Goal: Navigation & Orientation: Find specific page/section

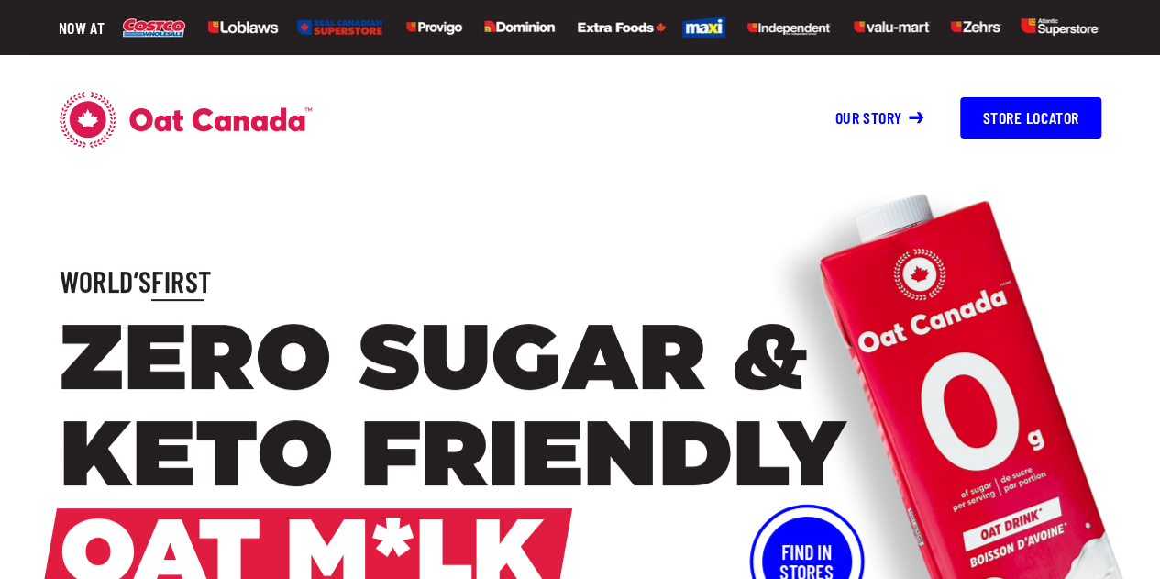
click at [349, 225] on header "Group 14 Our story Store Locator Our story shop [DOMAIN_NAME] store locator" at bounding box center [580, 146] width 1160 height 183
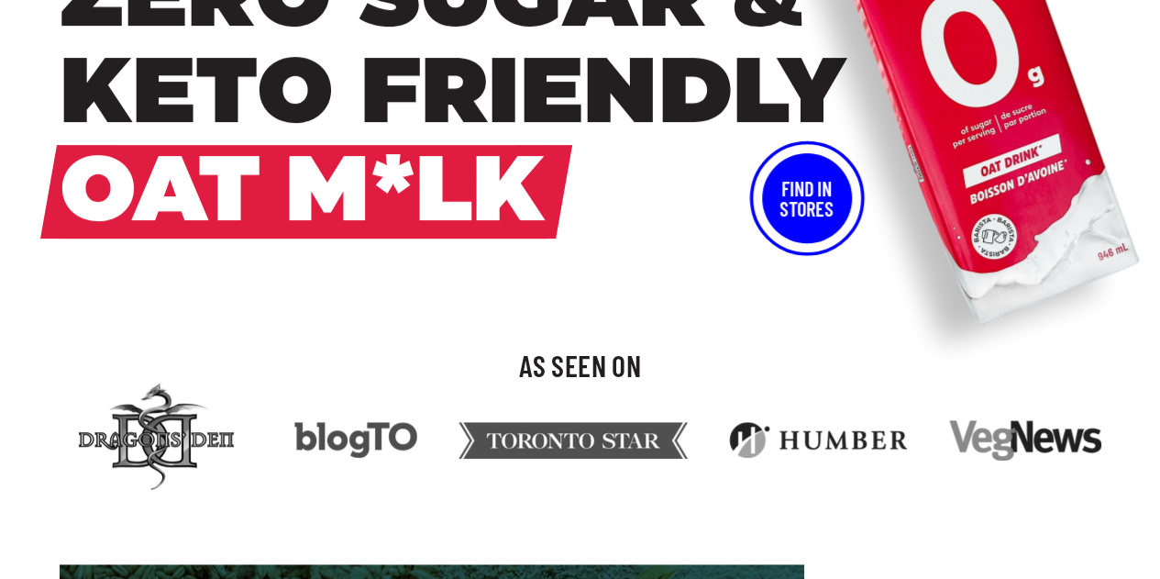
click at [799, 208] on button "Find In Stores" at bounding box center [807, 198] width 90 height 90
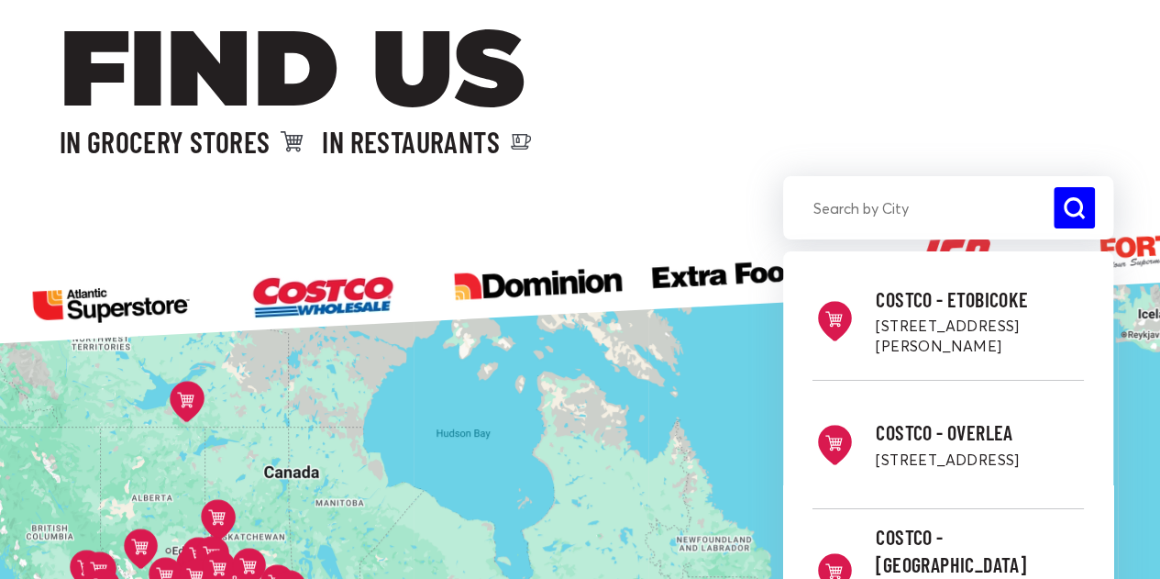
scroll to position [183, 0]
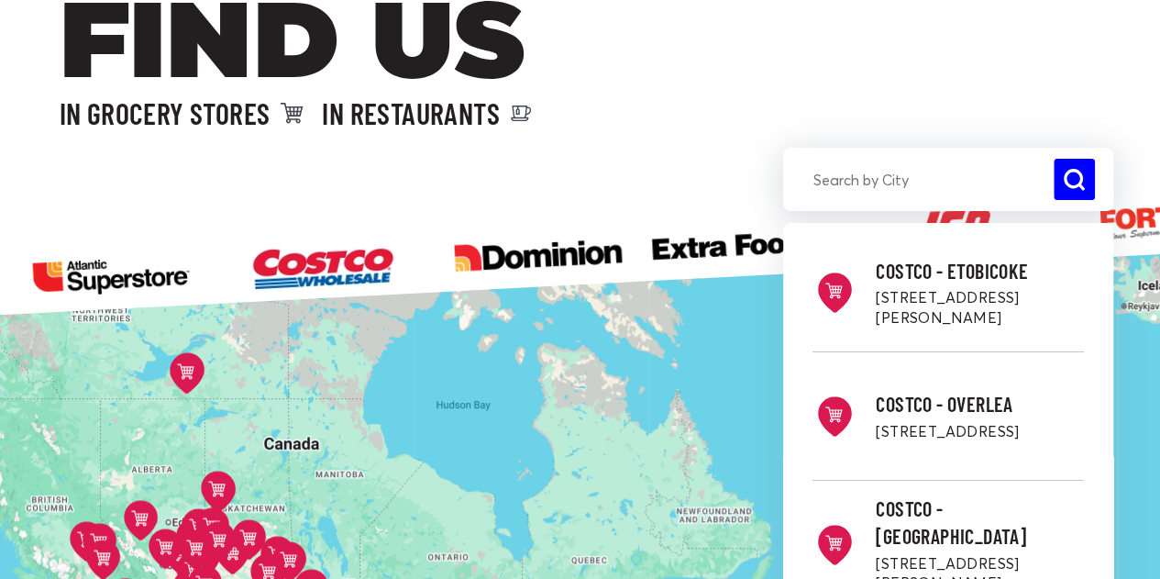
click at [877, 184] on input "search" at bounding box center [948, 179] width 330 height 41
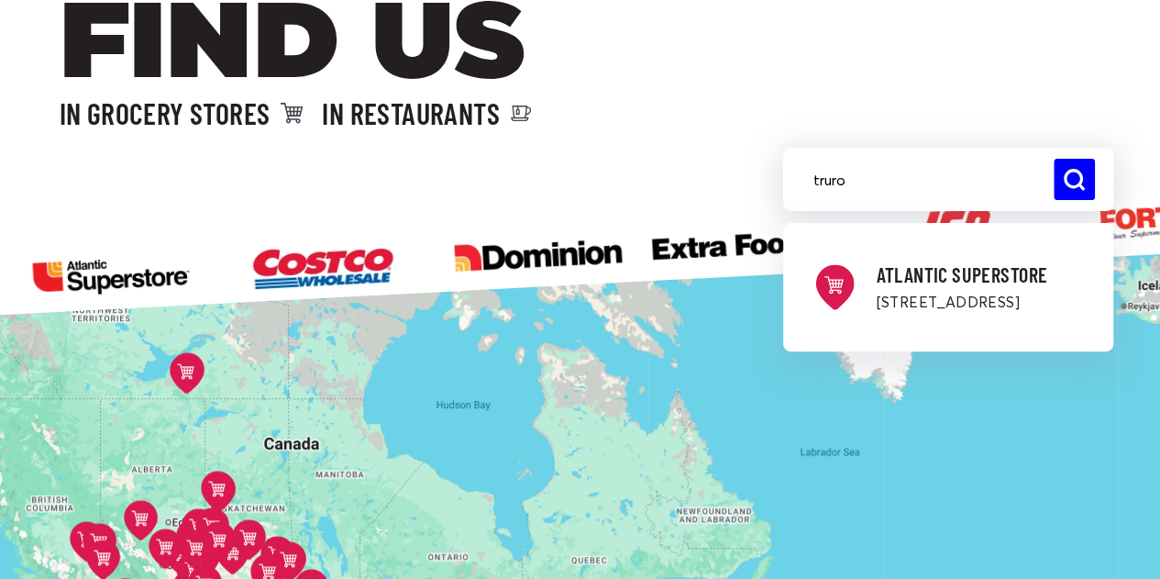
type input "truro"
click at [926, 293] on p "[STREET_ADDRESS]" at bounding box center [980, 303] width 208 height 20
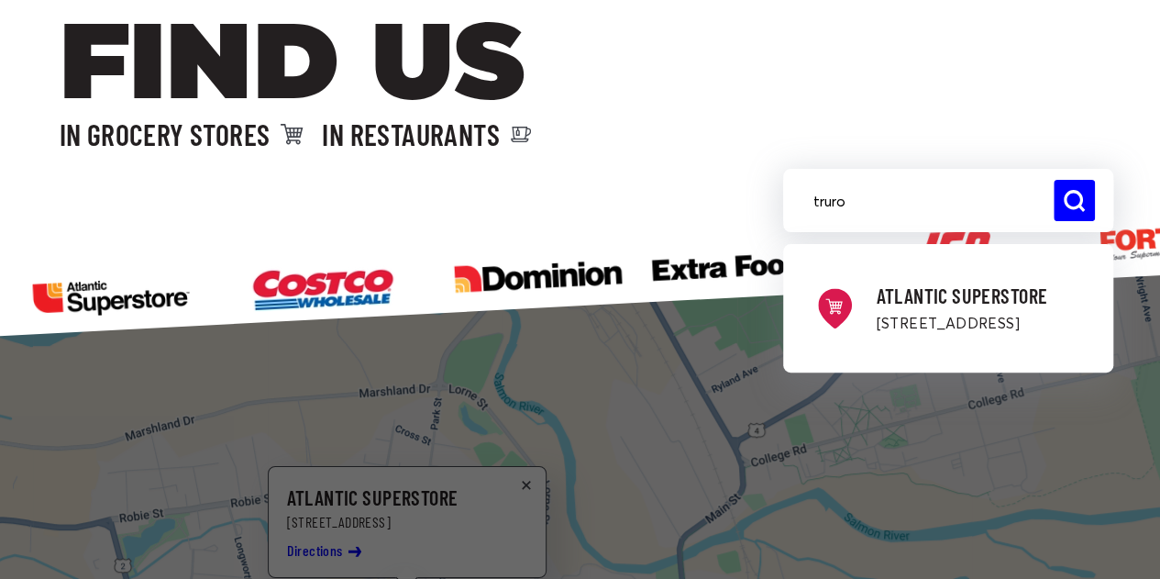
scroll to position [0, 0]
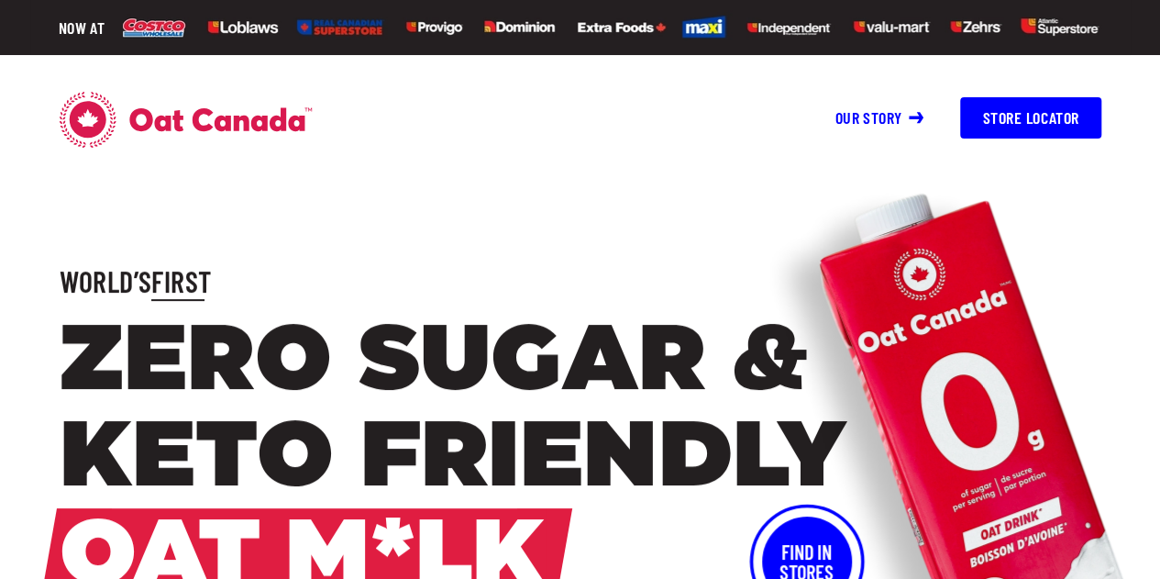
click at [1047, 16] on img at bounding box center [612, 28] width 979 height 36
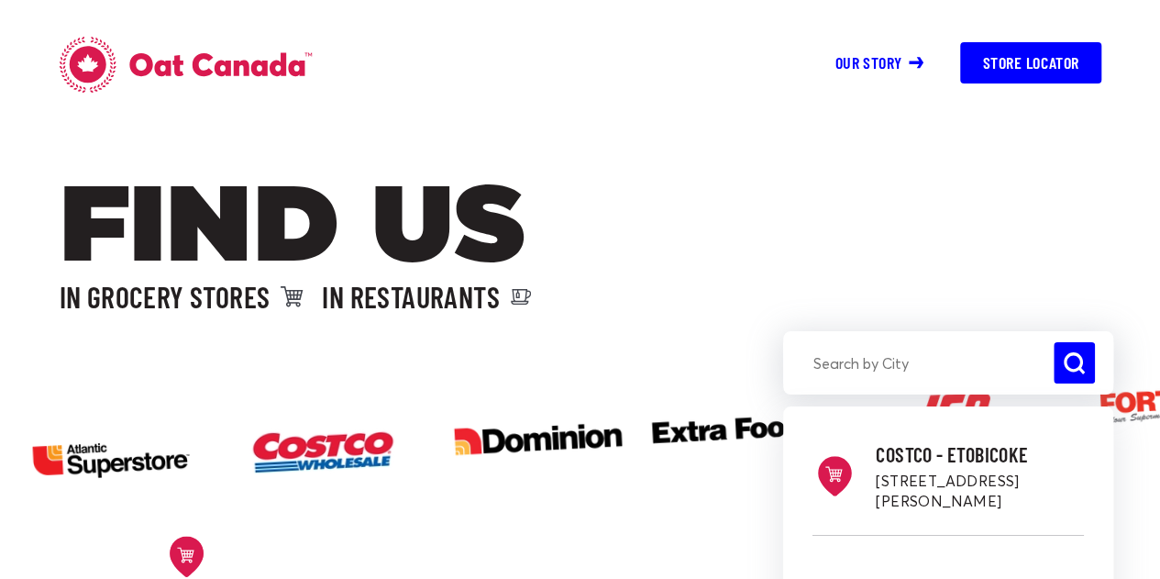
click at [1047, 16] on div "Group 14 Our story Store Locator Our story shop [DOMAIN_NAME] store locator" at bounding box center [580, 46] width 1101 height 93
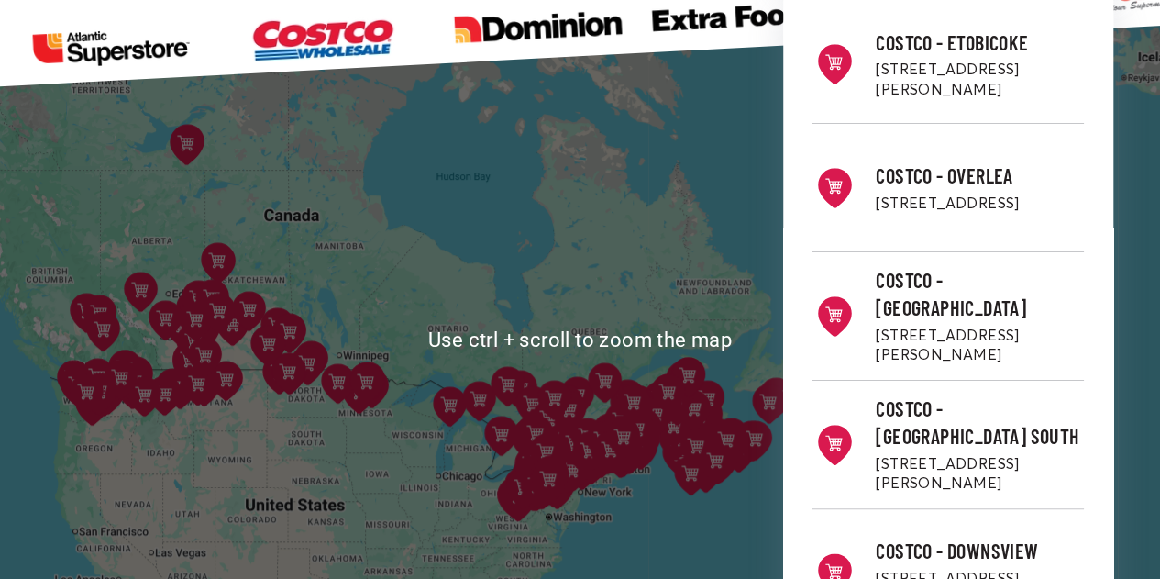
scroll to position [413, 0]
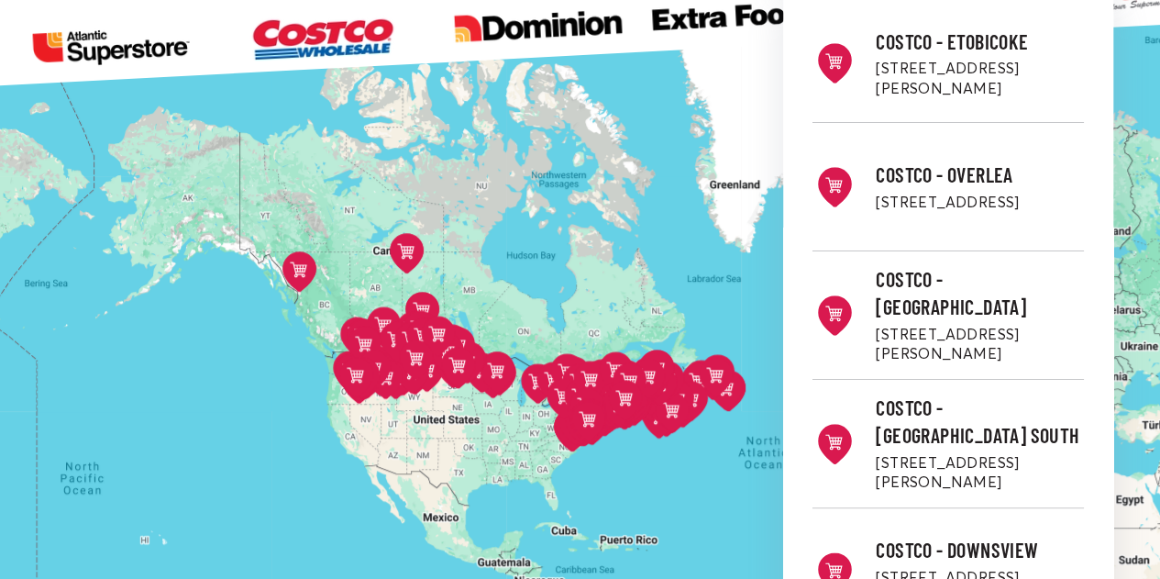
click at [417, 250] on icon at bounding box center [407, 253] width 34 height 40
